Goal: Task Accomplishment & Management: Use online tool/utility

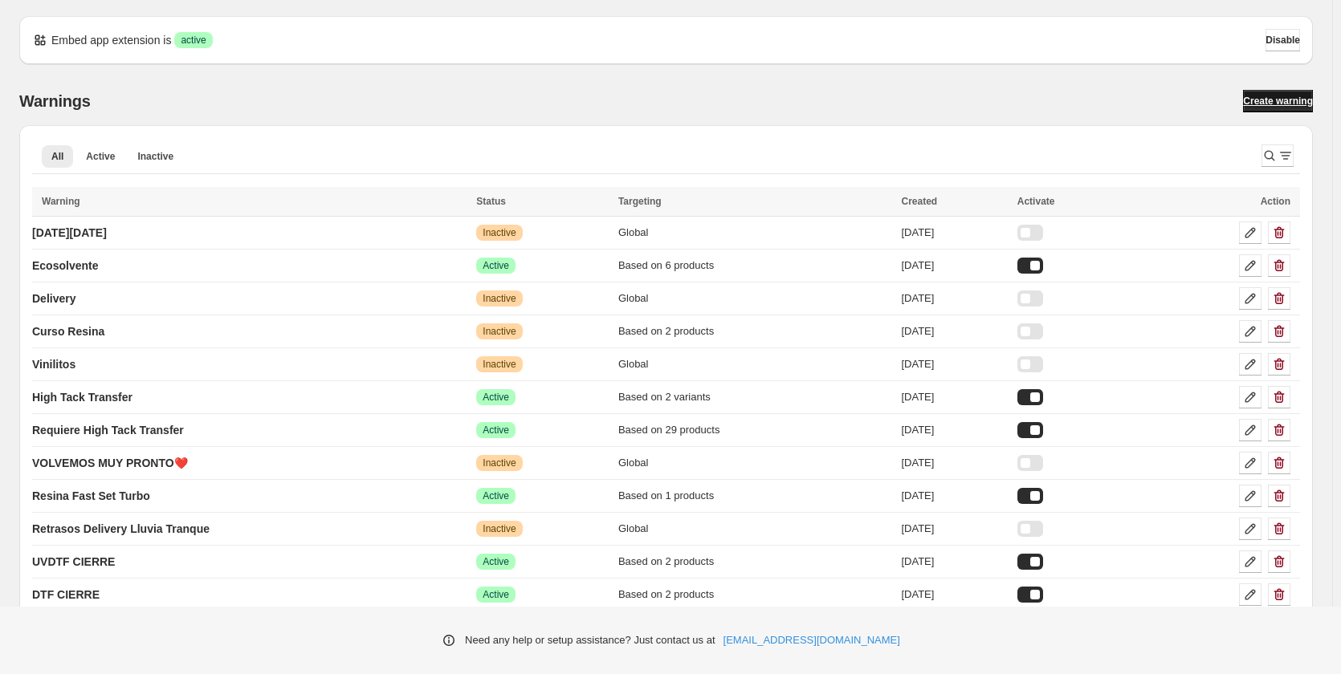
click at [1284, 107] on span "Create warning" at bounding box center [1278, 101] width 70 height 13
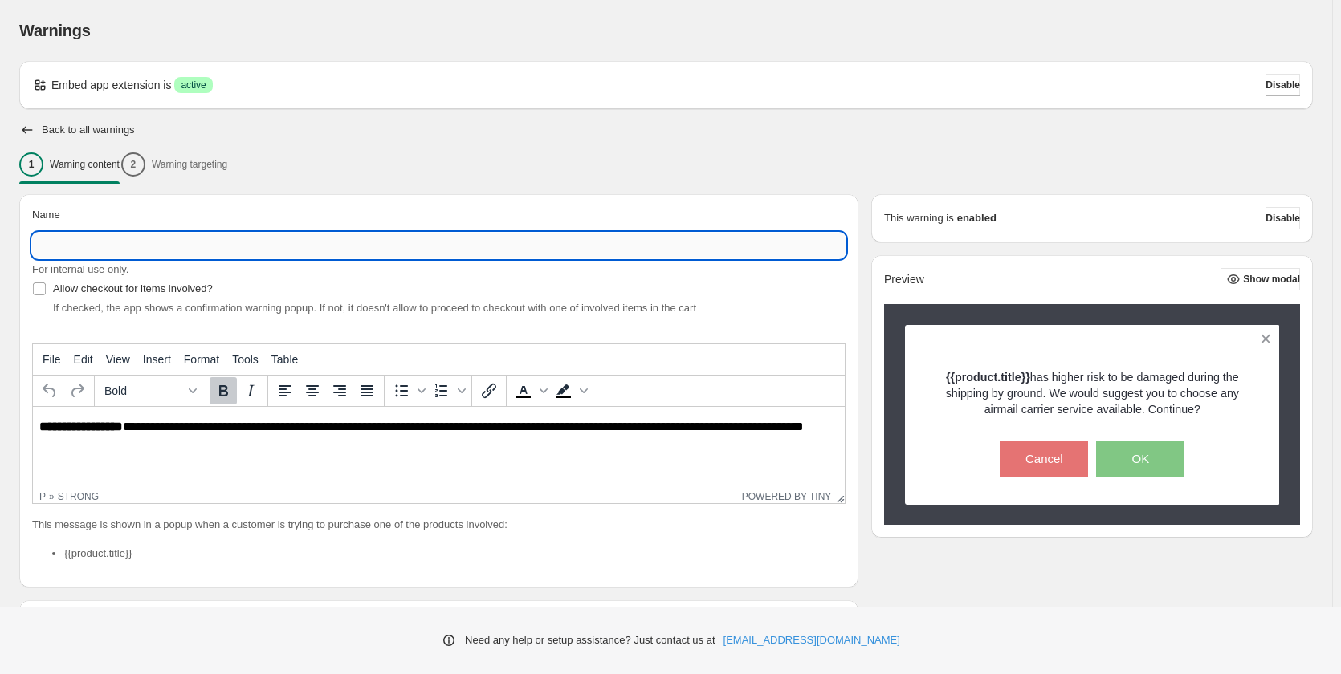
click at [126, 253] on input "Name" at bounding box center [438, 246] width 813 height 26
type input "**********"
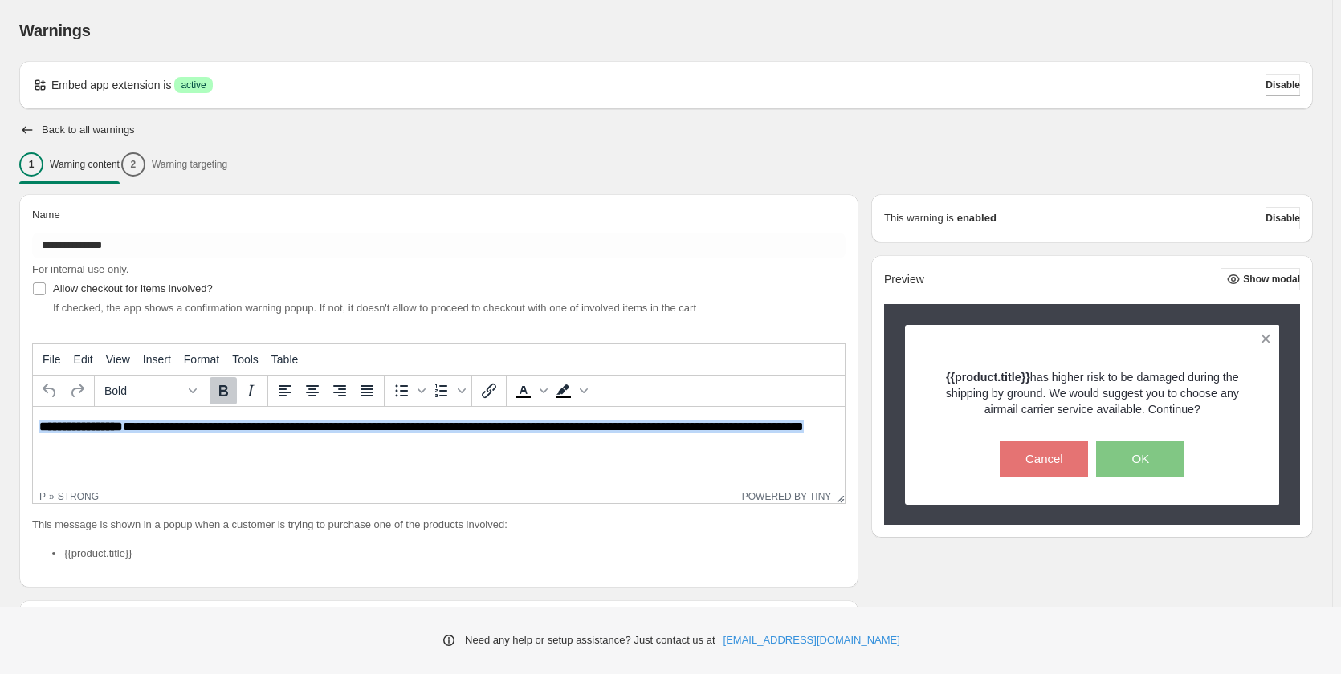
drag, startPoint x: 114, startPoint y: 442, endPoint x: 53, endPoint y: 835, distance: 398.1
click at [33, 429] on html "**********" at bounding box center [439, 434] width 812 height 55
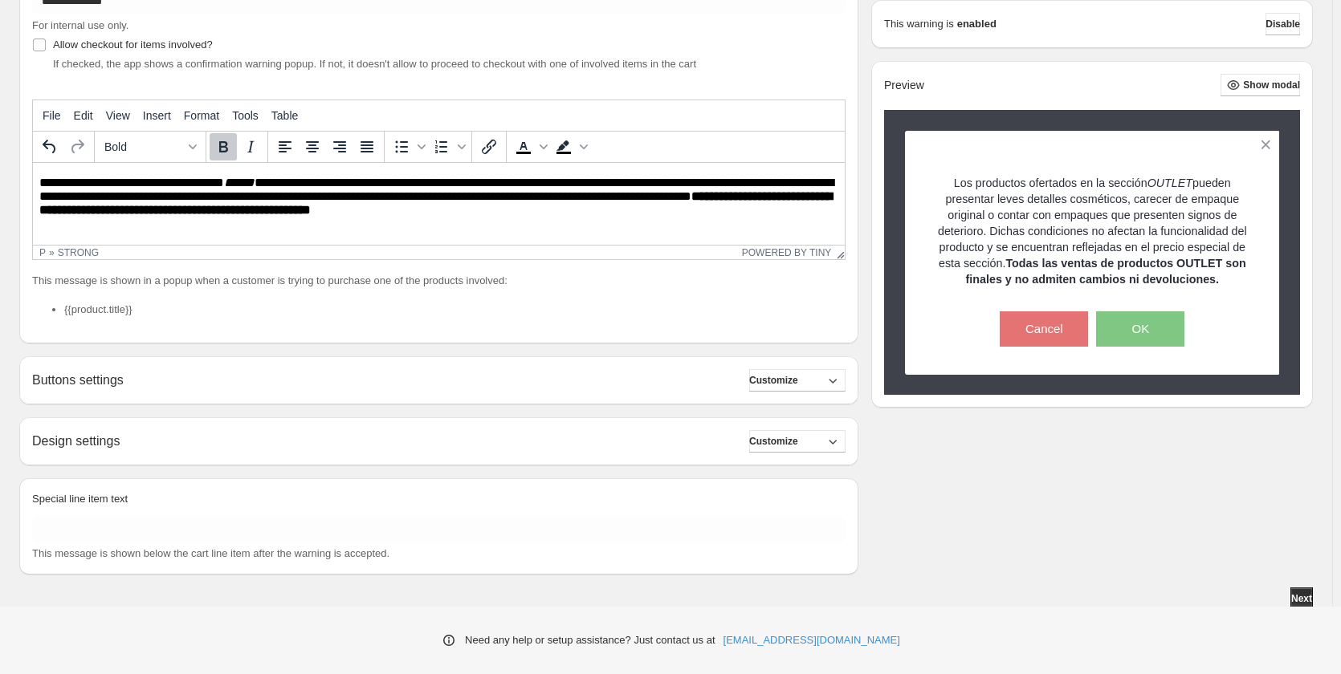
scroll to position [248, 0]
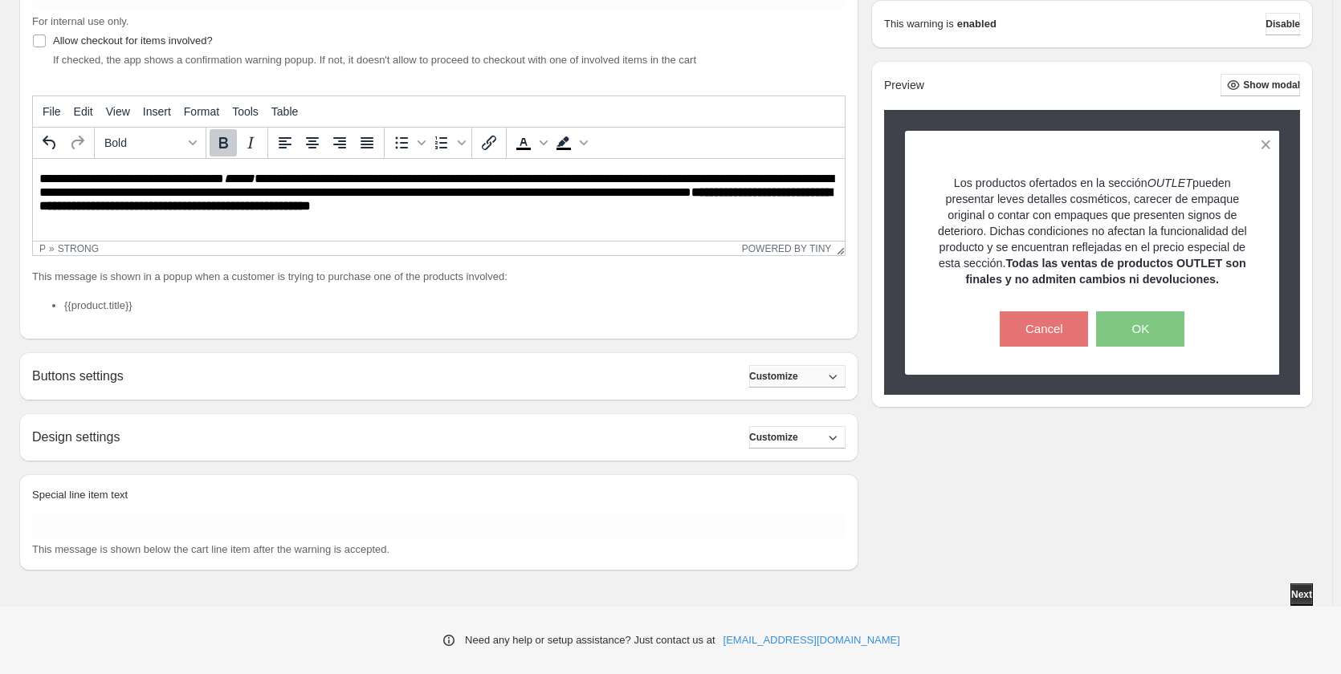
click at [784, 374] on span "Customize" at bounding box center [773, 376] width 49 height 13
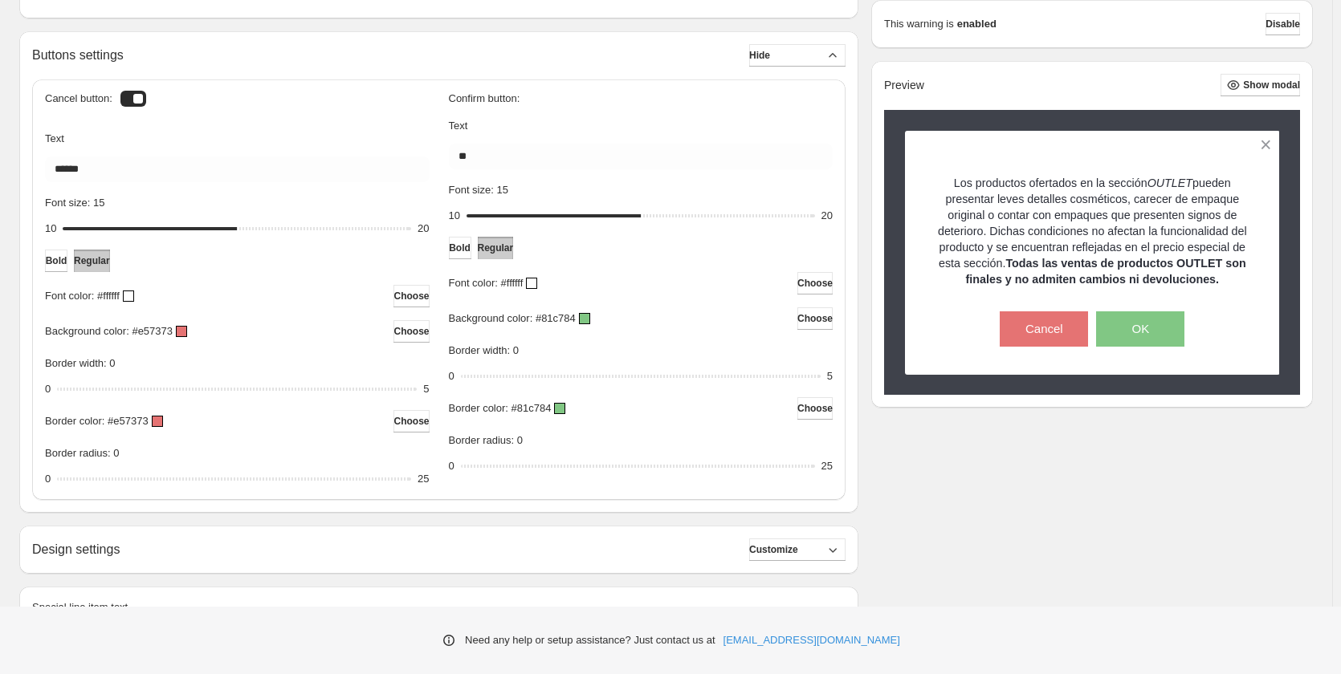
scroll to position [682, 0]
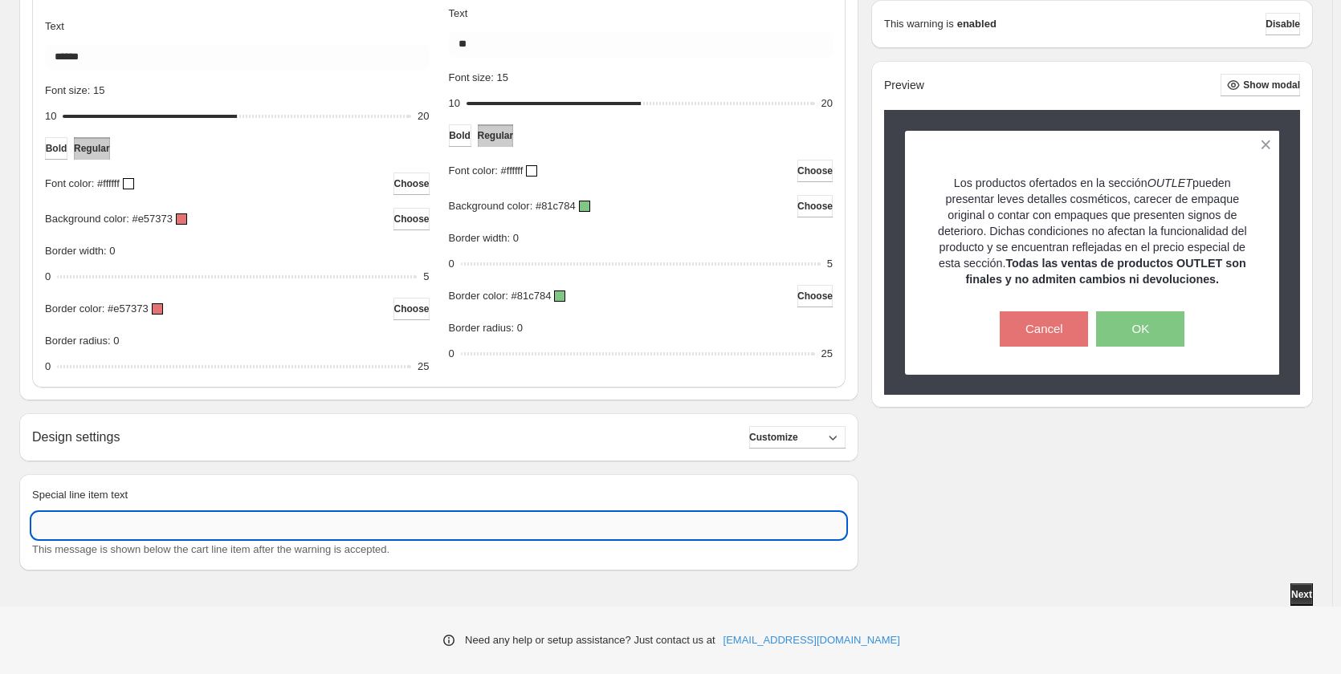
click at [272, 531] on input "Special line item text" at bounding box center [438, 526] width 813 height 26
type input "*"
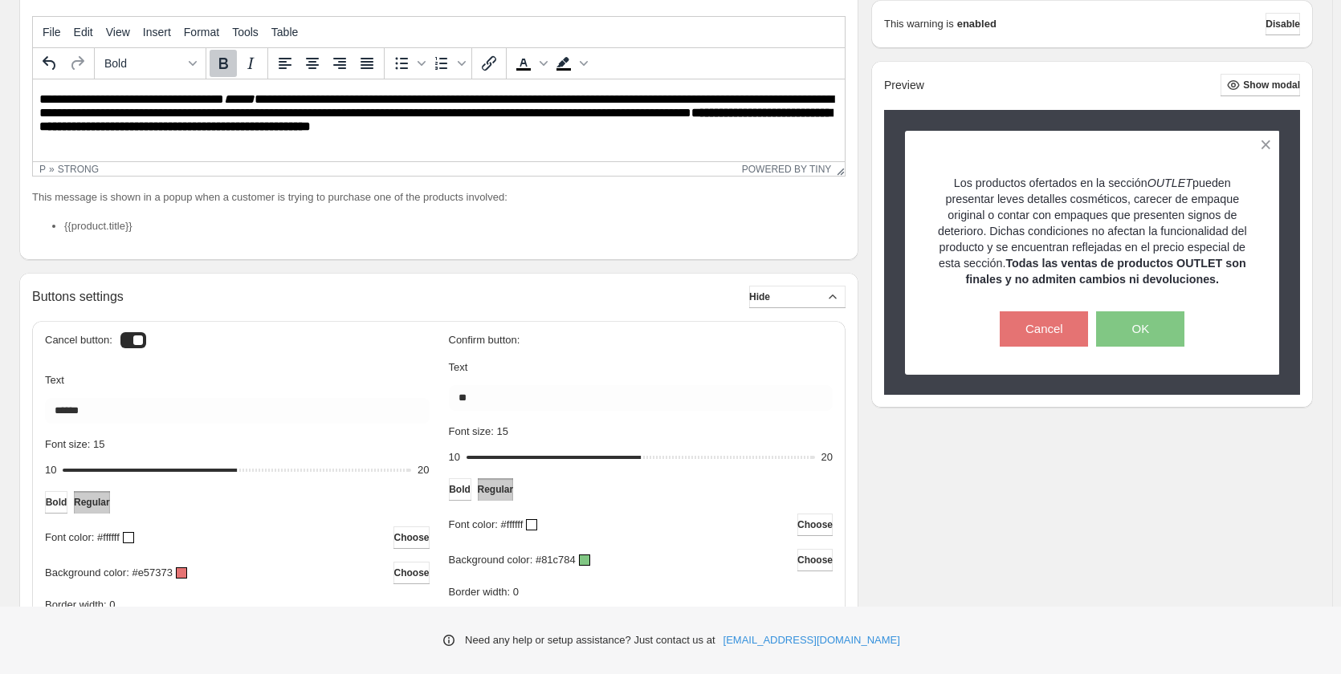
scroll to position [39, 0]
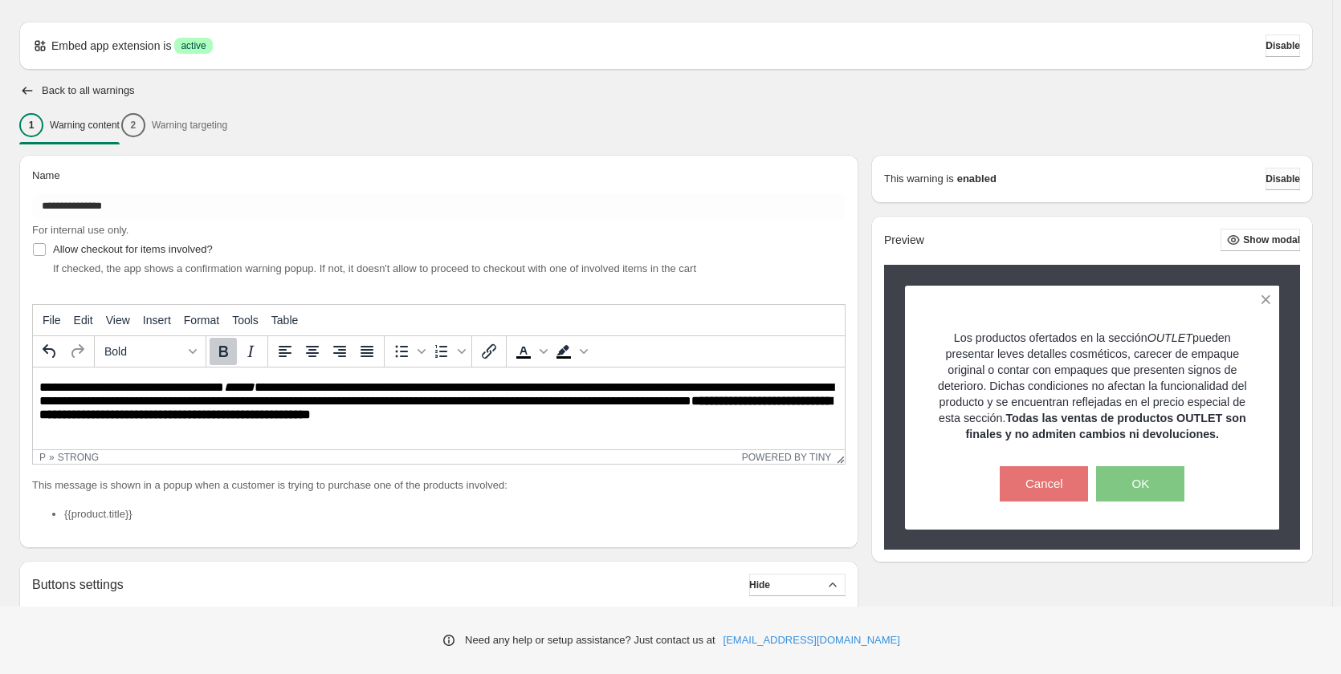
type input "**********"
click at [1292, 182] on span "Disable" at bounding box center [1282, 179] width 35 height 13
click at [1300, 184] on button "Disable" at bounding box center [1282, 179] width 35 height 22
click at [185, 127] on div "1 Warning content 2 Warning targeting" at bounding box center [666, 125] width 1294 height 34
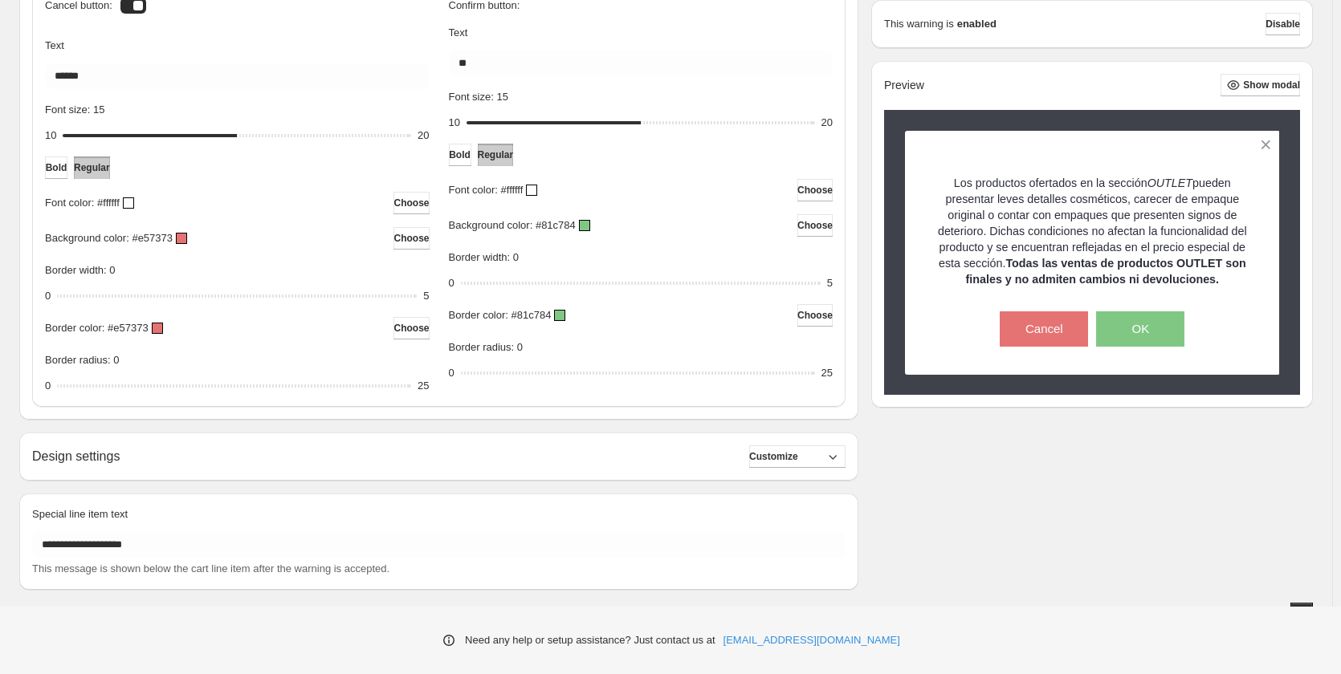
scroll to position [682, 0]
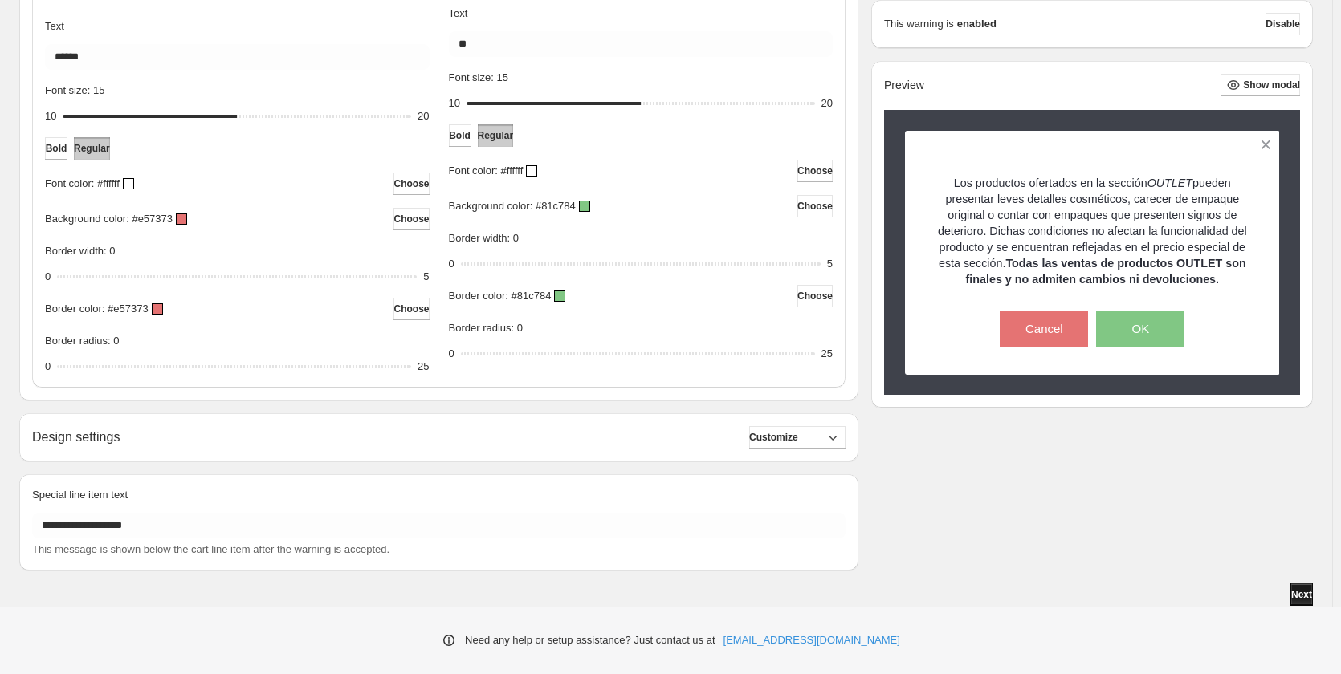
click at [1303, 592] on span "Next" at bounding box center [1301, 595] width 21 height 13
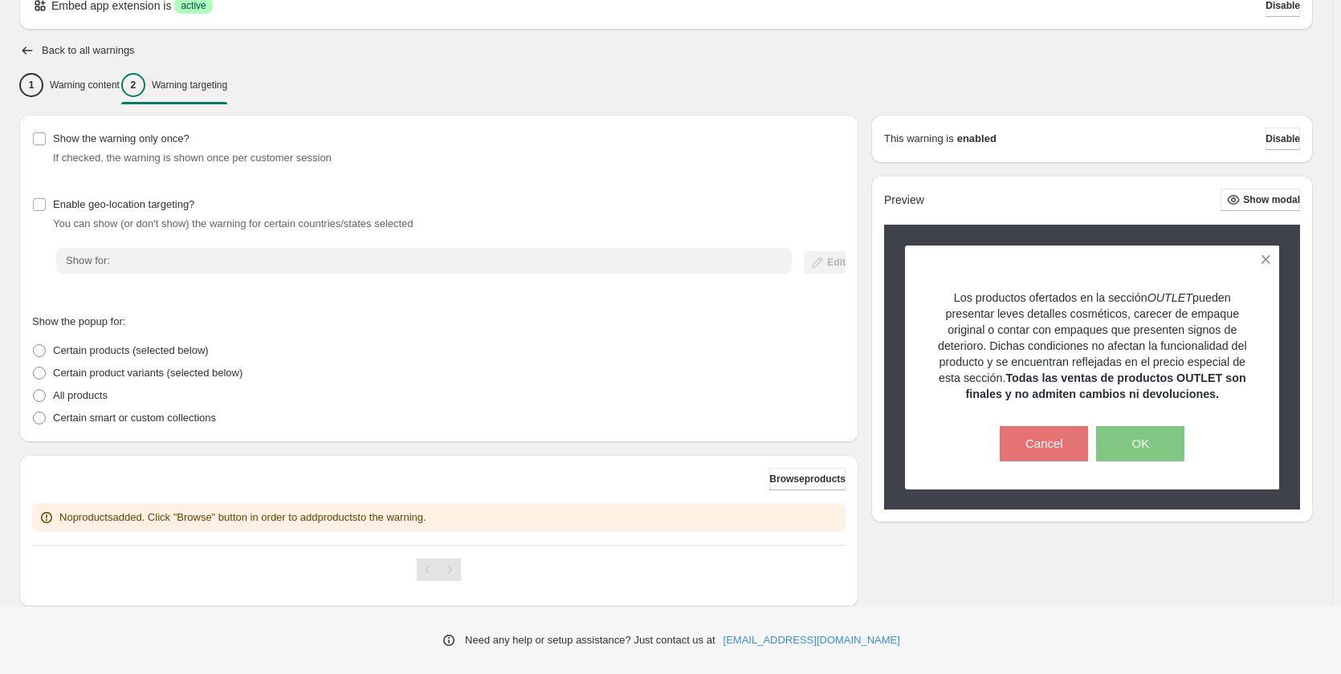
scroll to position [116, 0]
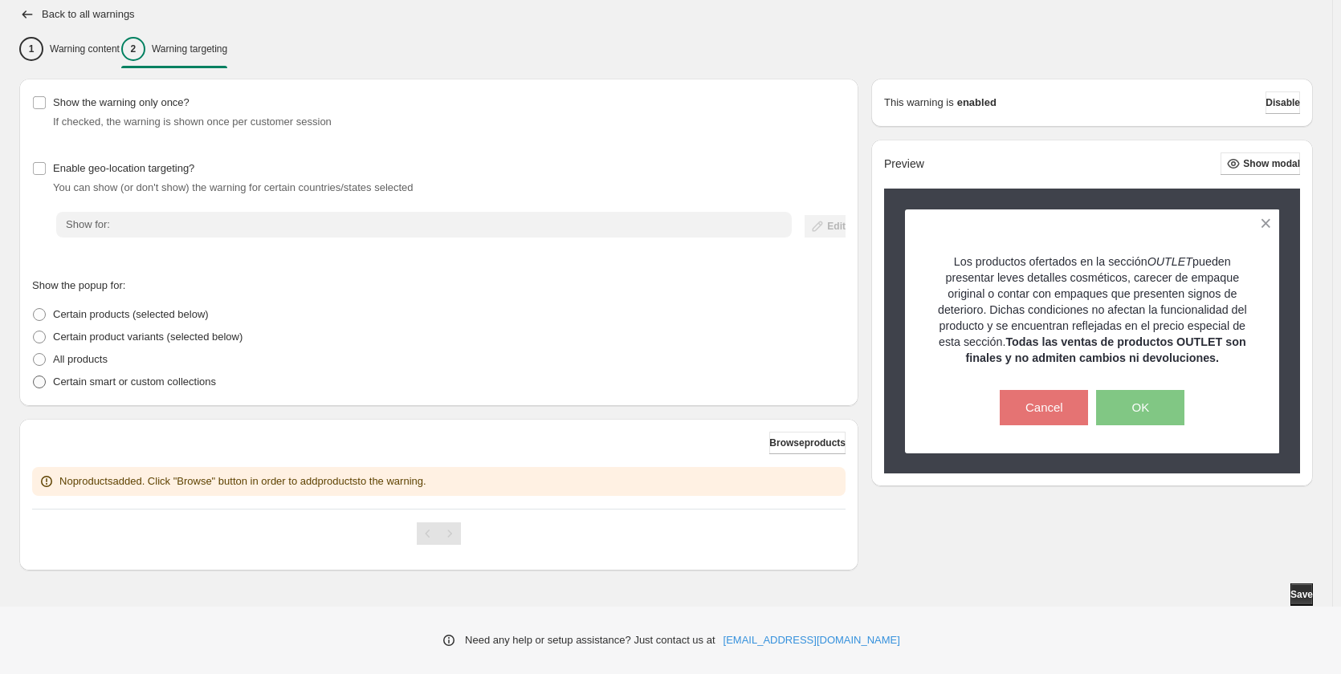
click at [92, 385] on p "Certain smart or custom collections" at bounding box center [134, 382] width 163 height 16
click at [816, 438] on span "Browse collections" at bounding box center [802, 443] width 85 height 13
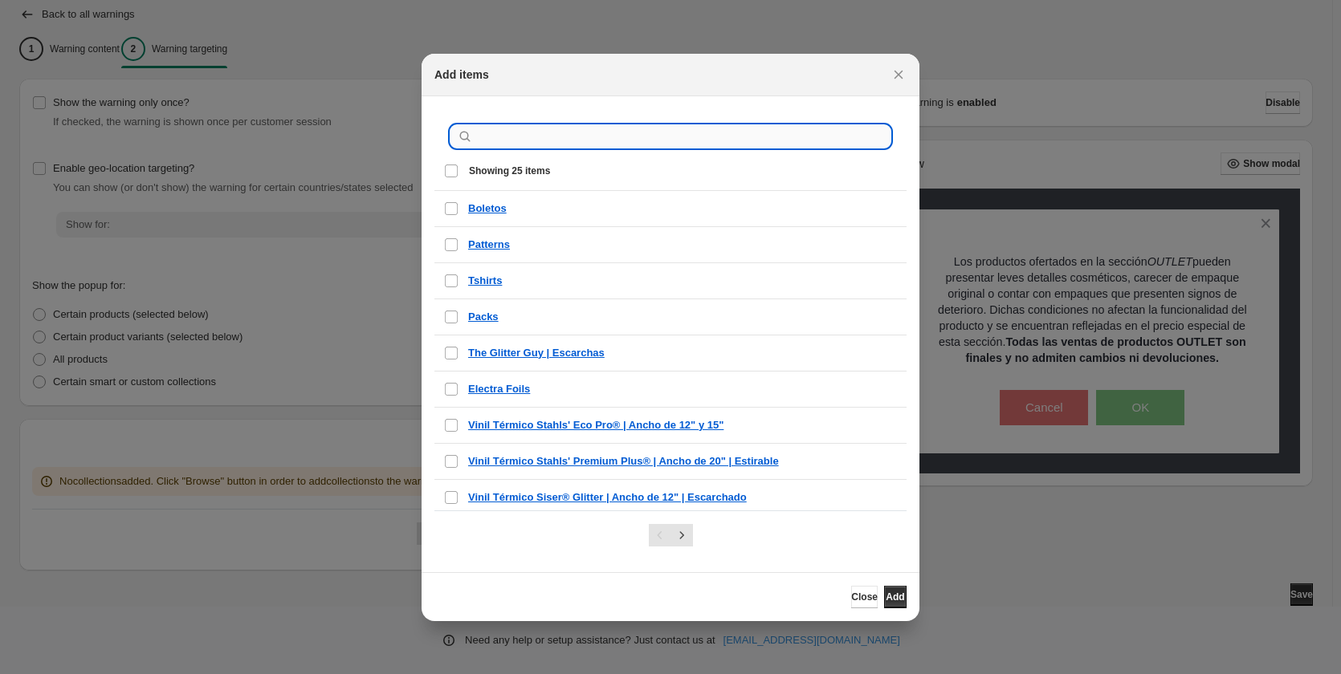
click at [554, 140] on input ":r2m:" at bounding box center [683, 136] width 414 height 22
type input "*"
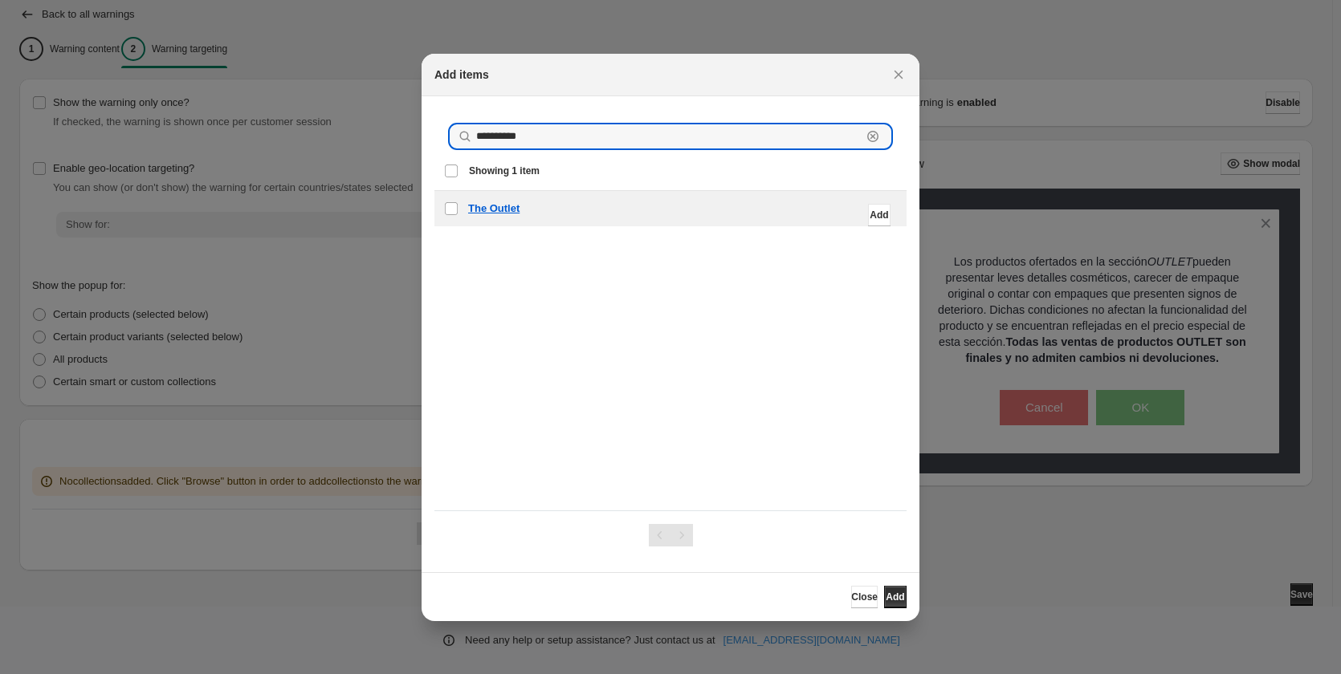
type input "**********"
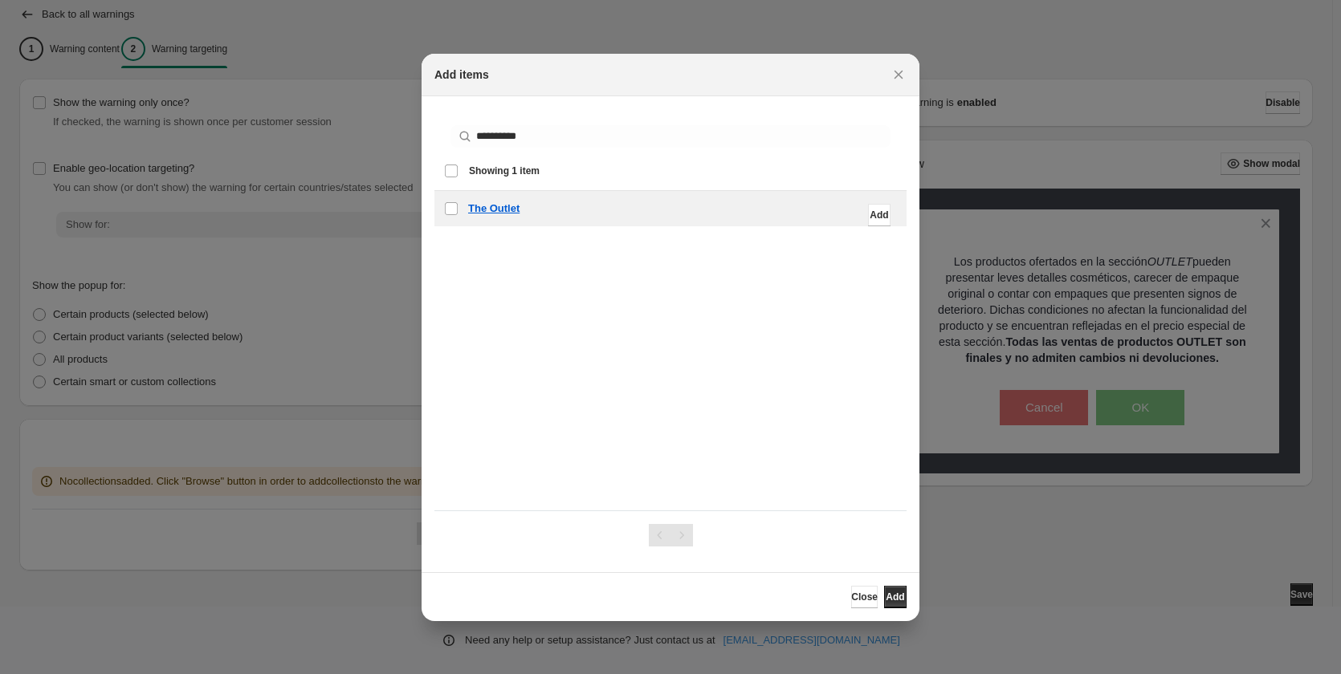
click at [562, 204] on div "The Outlet" at bounding box center [682, 209] width 429 height 16
click at [886, 598] on span "Add" at bounding box center [895, 597] width 18 height 13
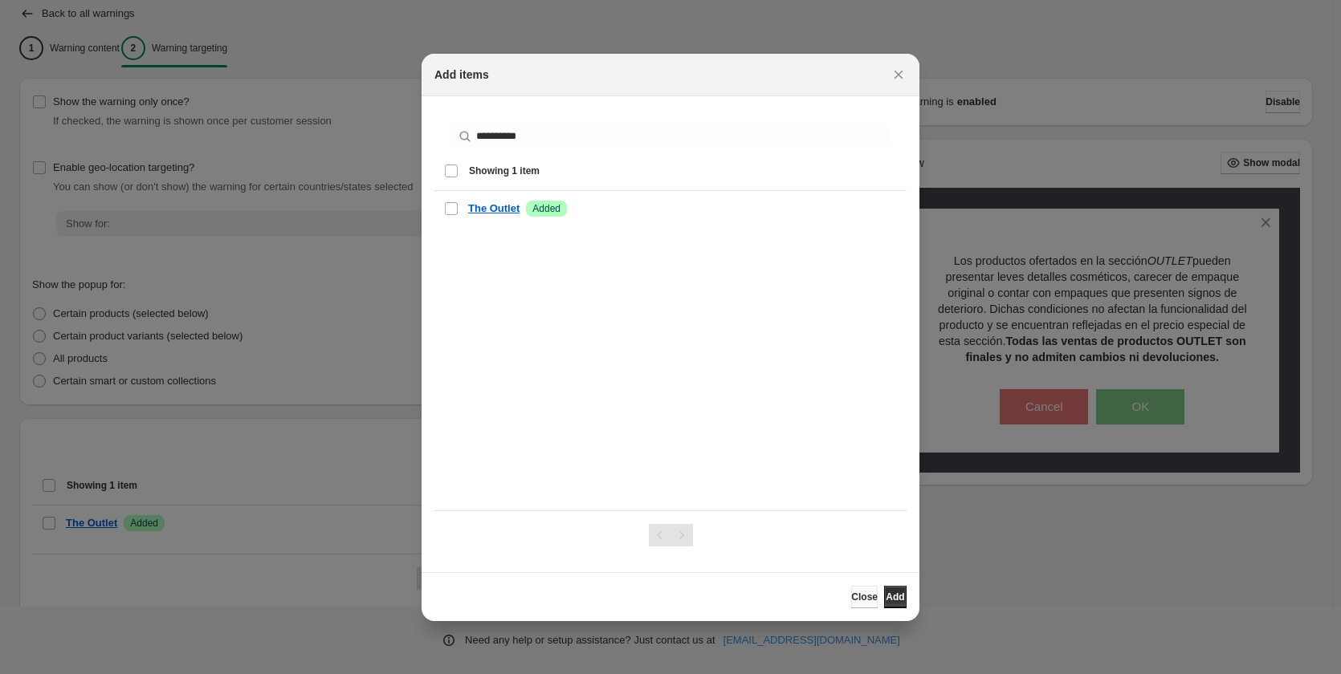
click at [853, 601] on span "Close" at bounding box center [864, 597] width 26 height 13
